Goal: Information Seeking & Learning: Learn about a topic

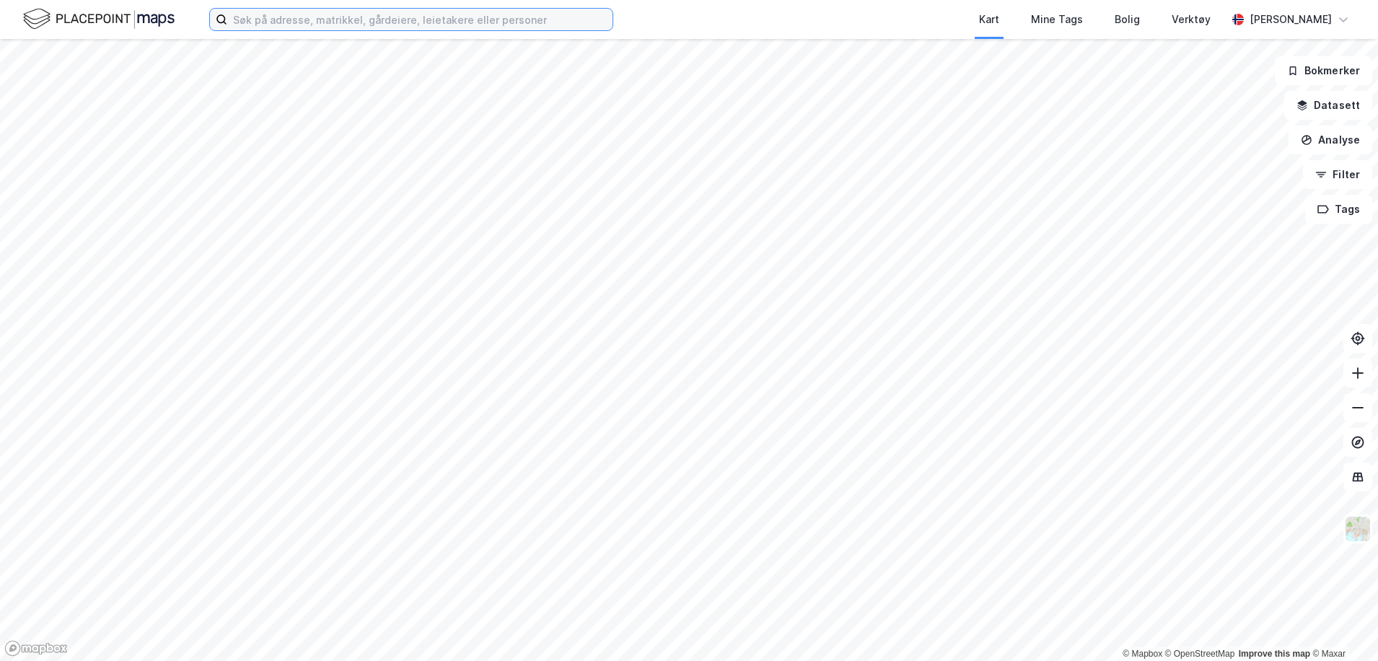
click at [386, 20] on input at bounding box center [419, 20] width 385 height 22
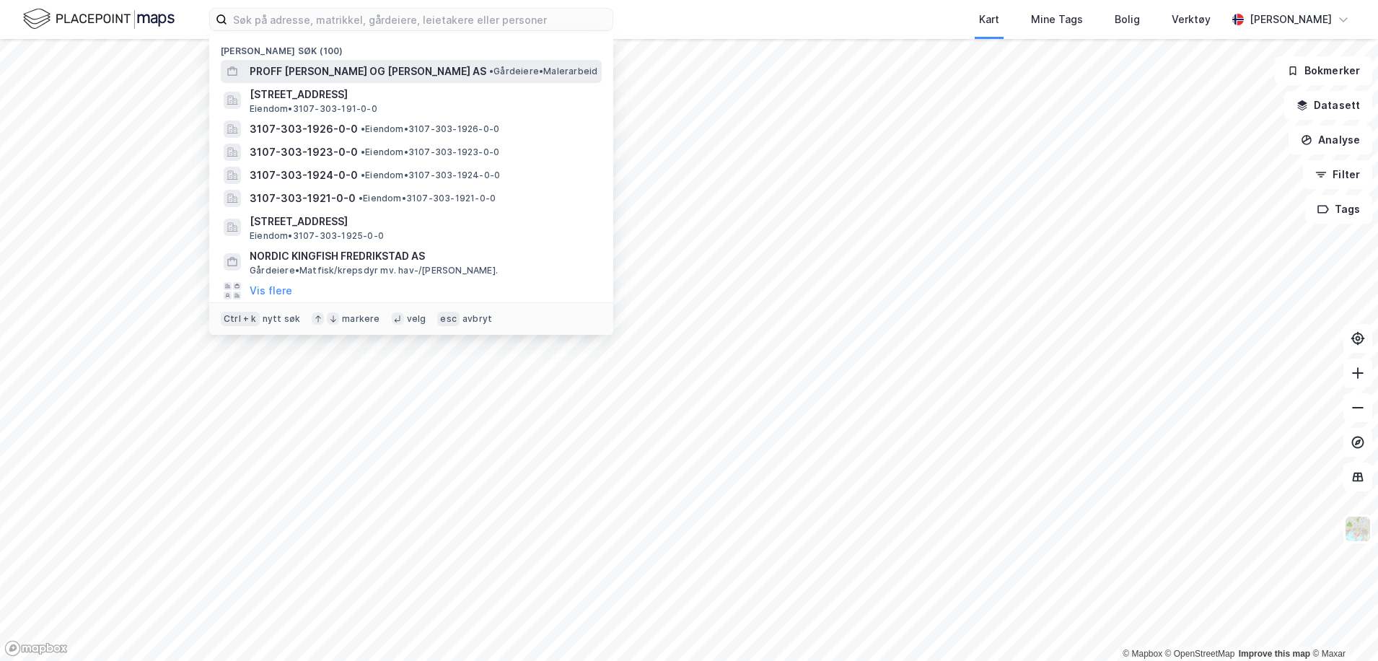
click at [315, 74] on span "PROFF [PERSON_NAME] OG [PERSON_NAME] AS" at bounding box center [368, 71] width 237 height 17
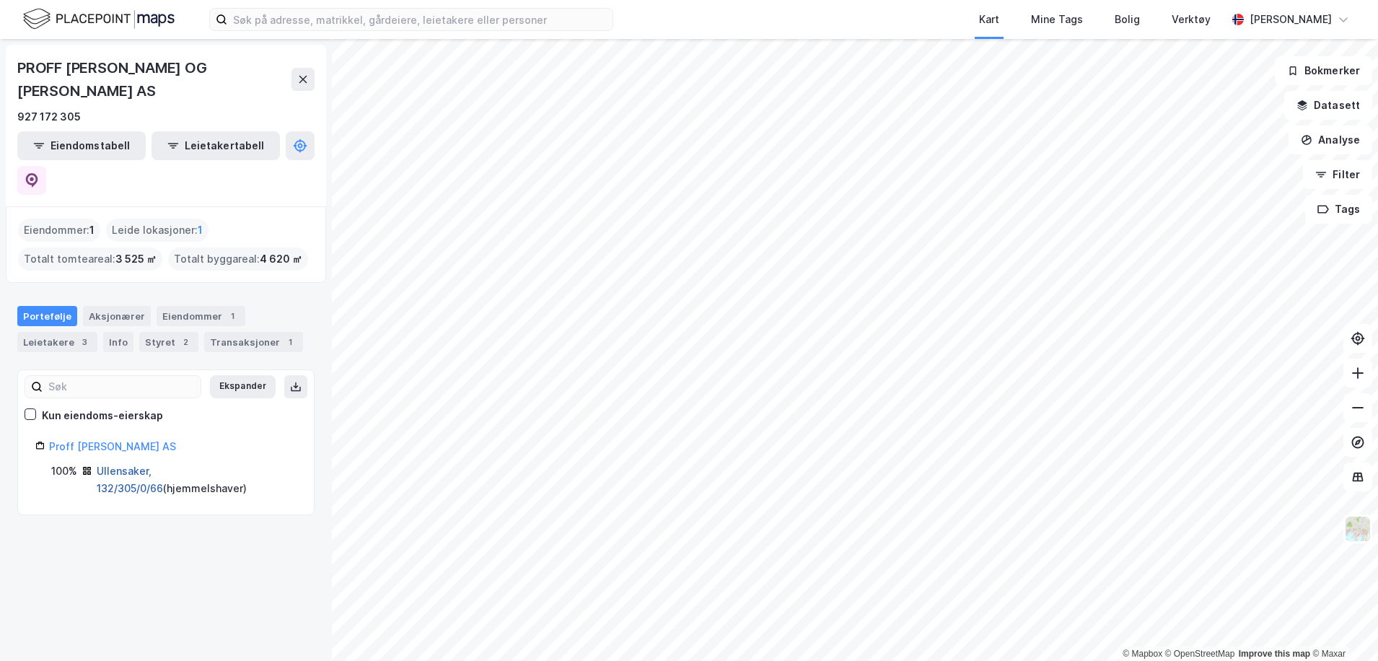
click at [135, 465] on link "Ullensaker, 132/305/0/66" at bounding box center [130, 480] width 66 height 30
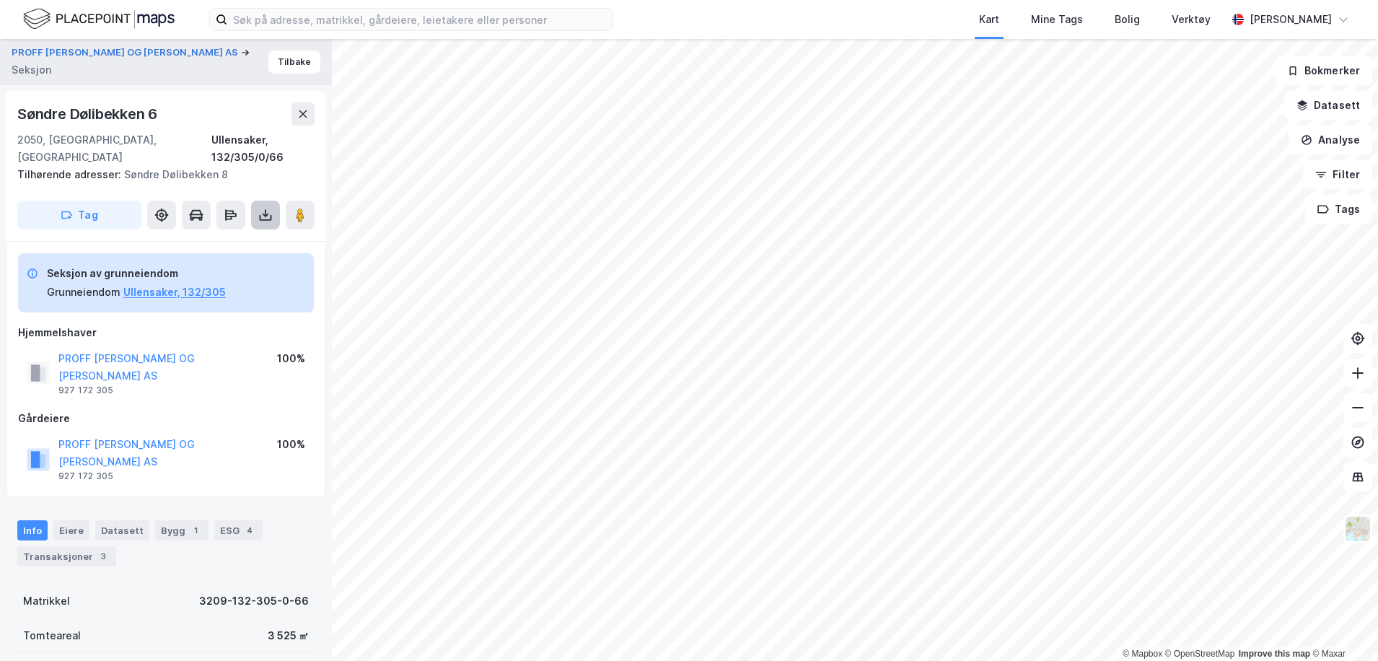
click at [260, 215] on icon at bounding box center [266, 218] width 12 height 6
click at [216, 238] on div "Last ned grunnbok" at bounding box center [194, 244] width 84 height 12
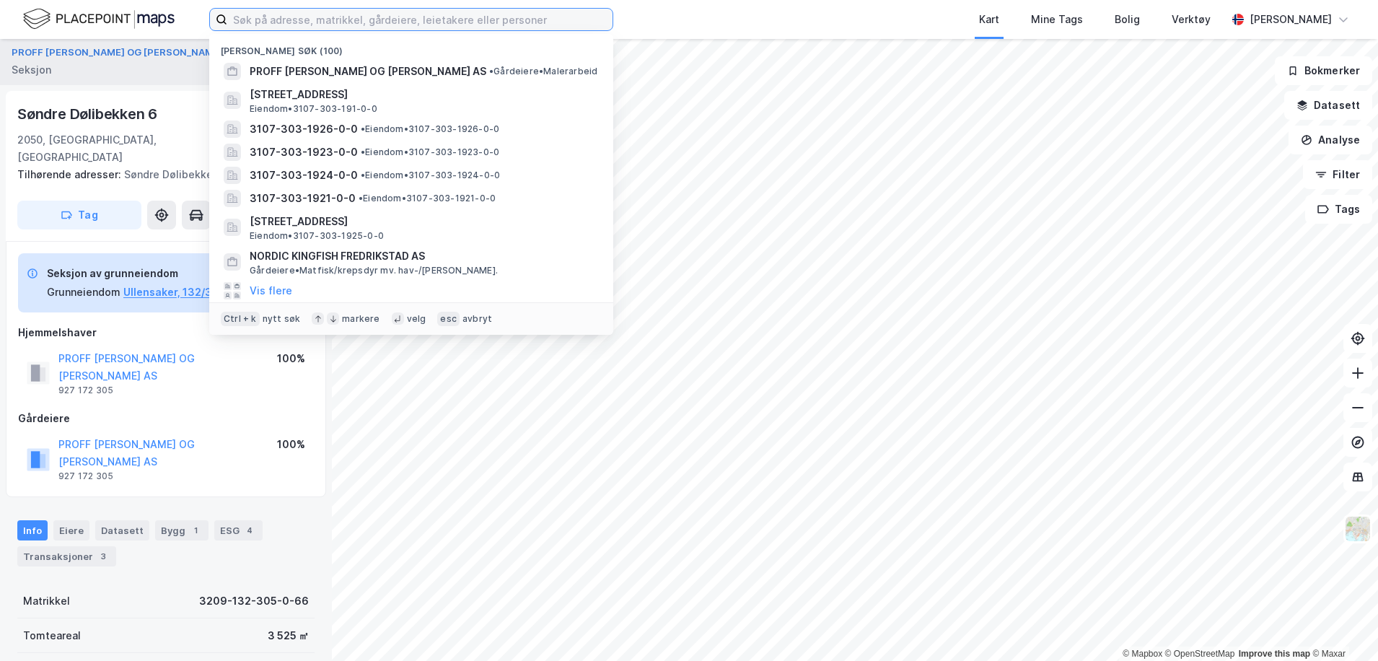
click at [439, 14] on input at bounding box center [419, 20] width 385 height 22
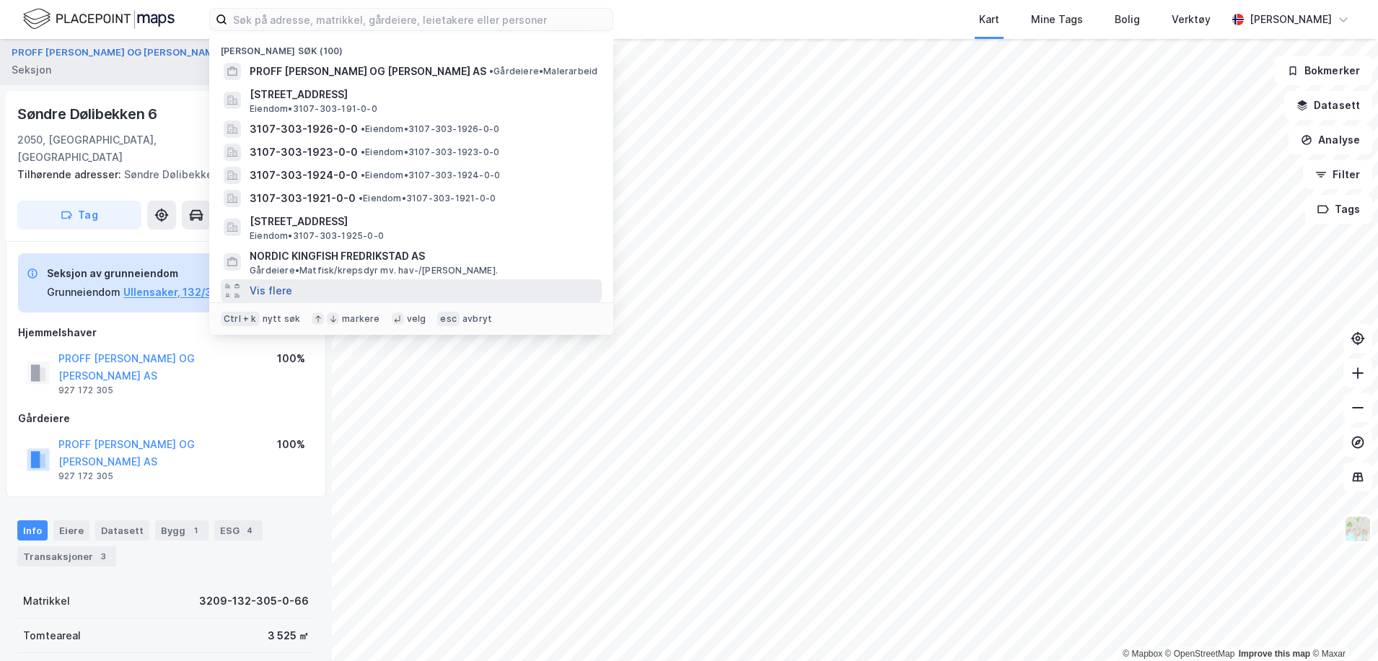
click at [278, 293] on button "Vis flere" at bounding box center [271, 290] width 43 height 17
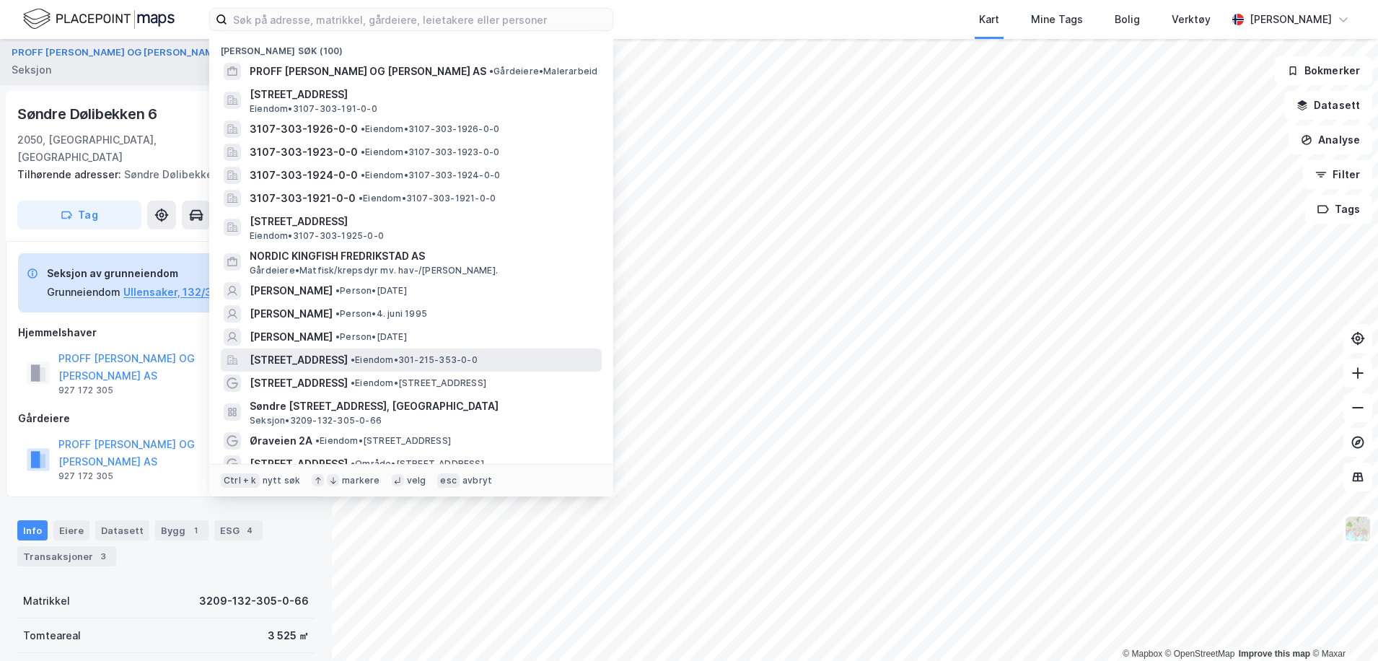
click at [332, 361] on span "[STREET_ADDRESS]" at bounding box center [299, 359] width 98 height 17
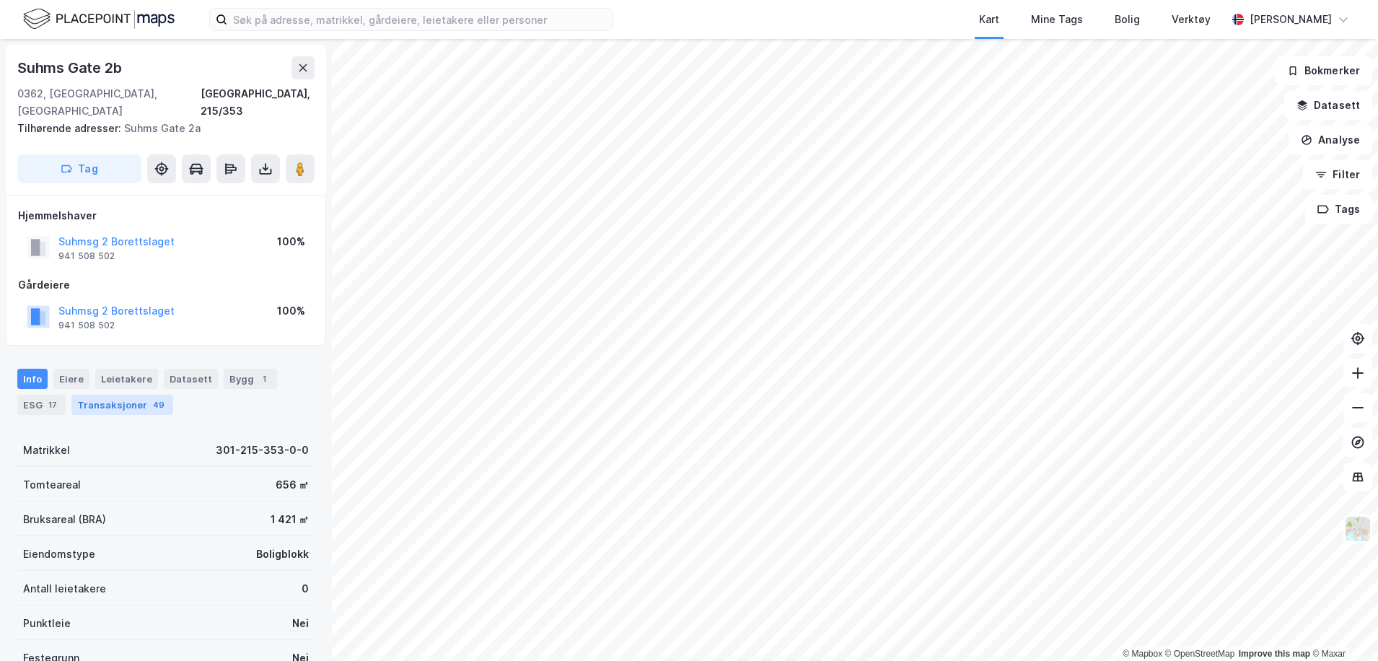
click at [130, 395] on div "Transaksjoner 49" at bounding box center [122, 405] width 102 height 20
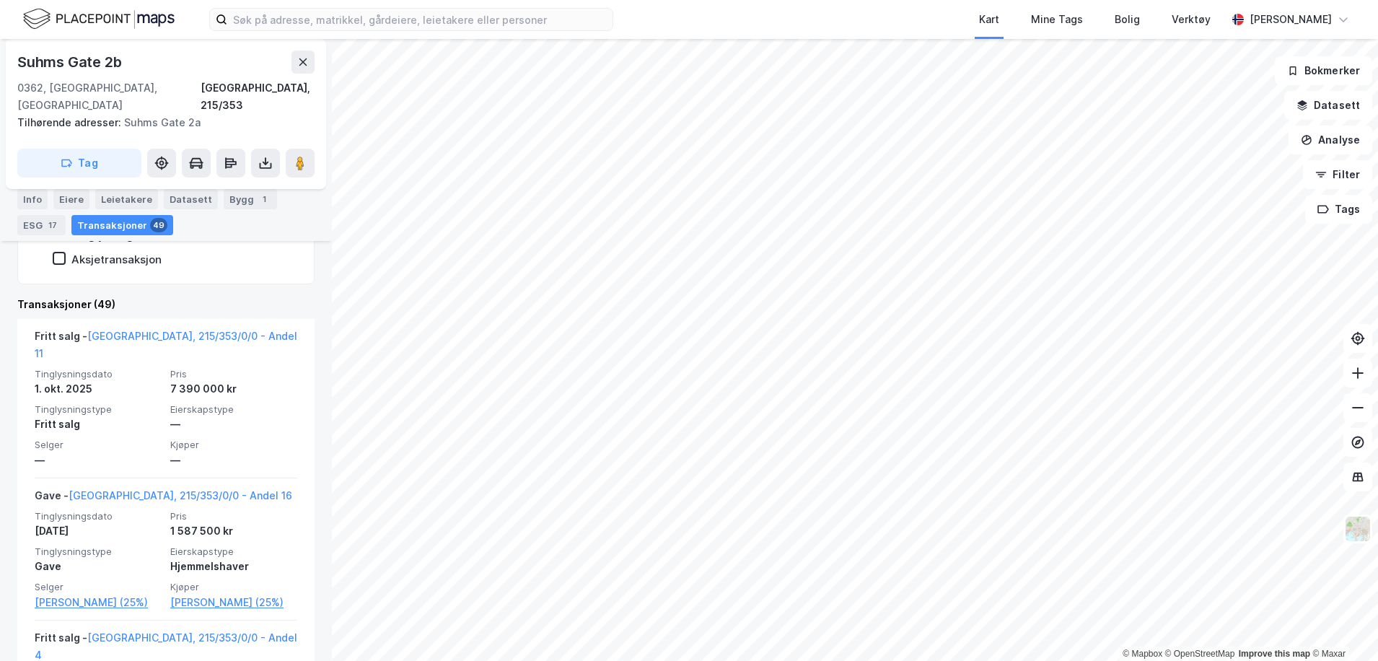
scroll to position [385, 0]
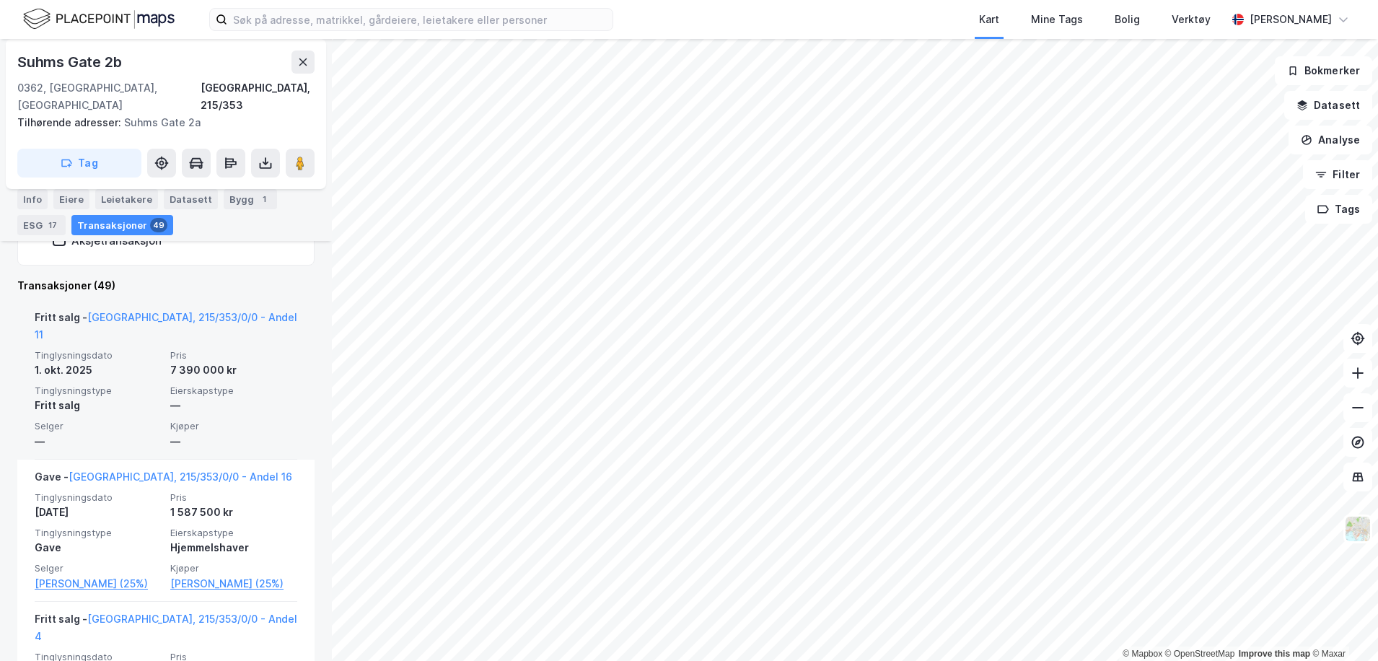
click at [158, 349] on div "Tinglysningsdato [DATE] Pris 7 390 000 kr Tinglysningstype Fritt salg Eierskaps…" at bounding box center [166, 399] width 263 height 101
click at [155, 311] on link "[GEOGRAPHIC_DATA], 215/353/0/0 - Andel 11" at bounding box center [166, 326] width 263 height 30
